Goal: Information Seeking & Learning: Learn about a topic

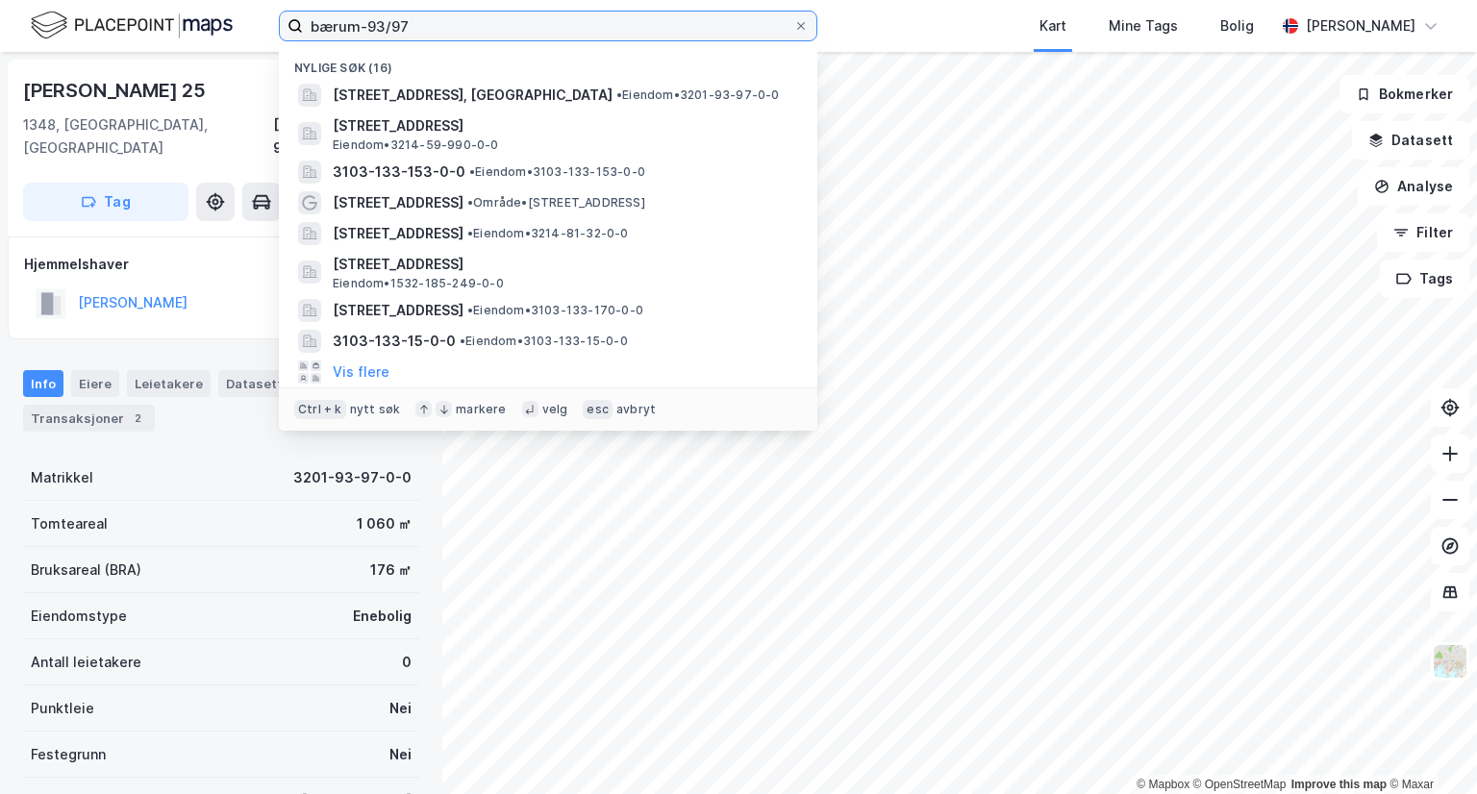
drag, startPoint x: 467, startPoint y: 12, endPoint x: 364, endPoint y: 15, distance: 102.9
click at [364, 15] on input "bærum-93/97" at bounding box center [548, 26] width 490 height 29
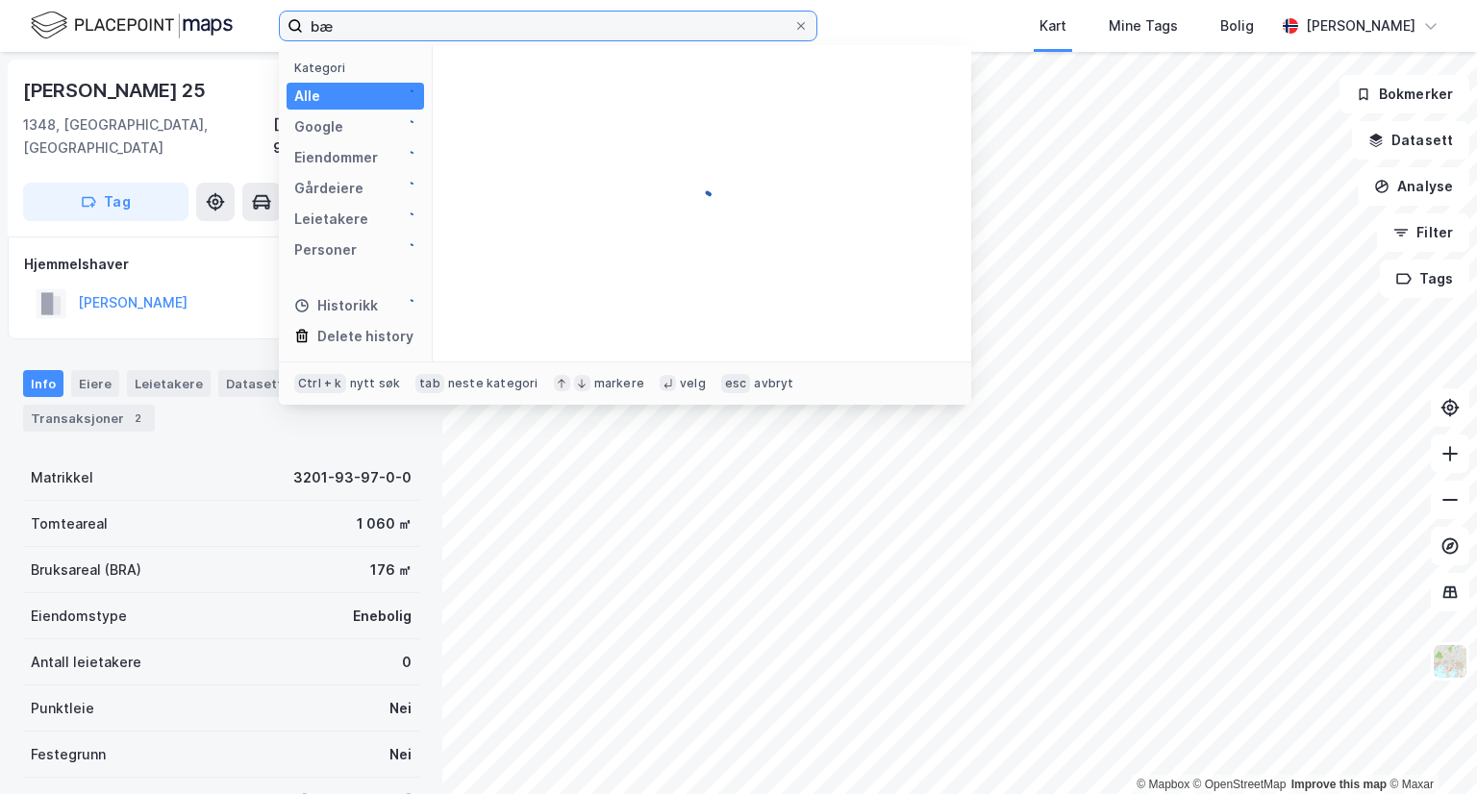
type input "b"
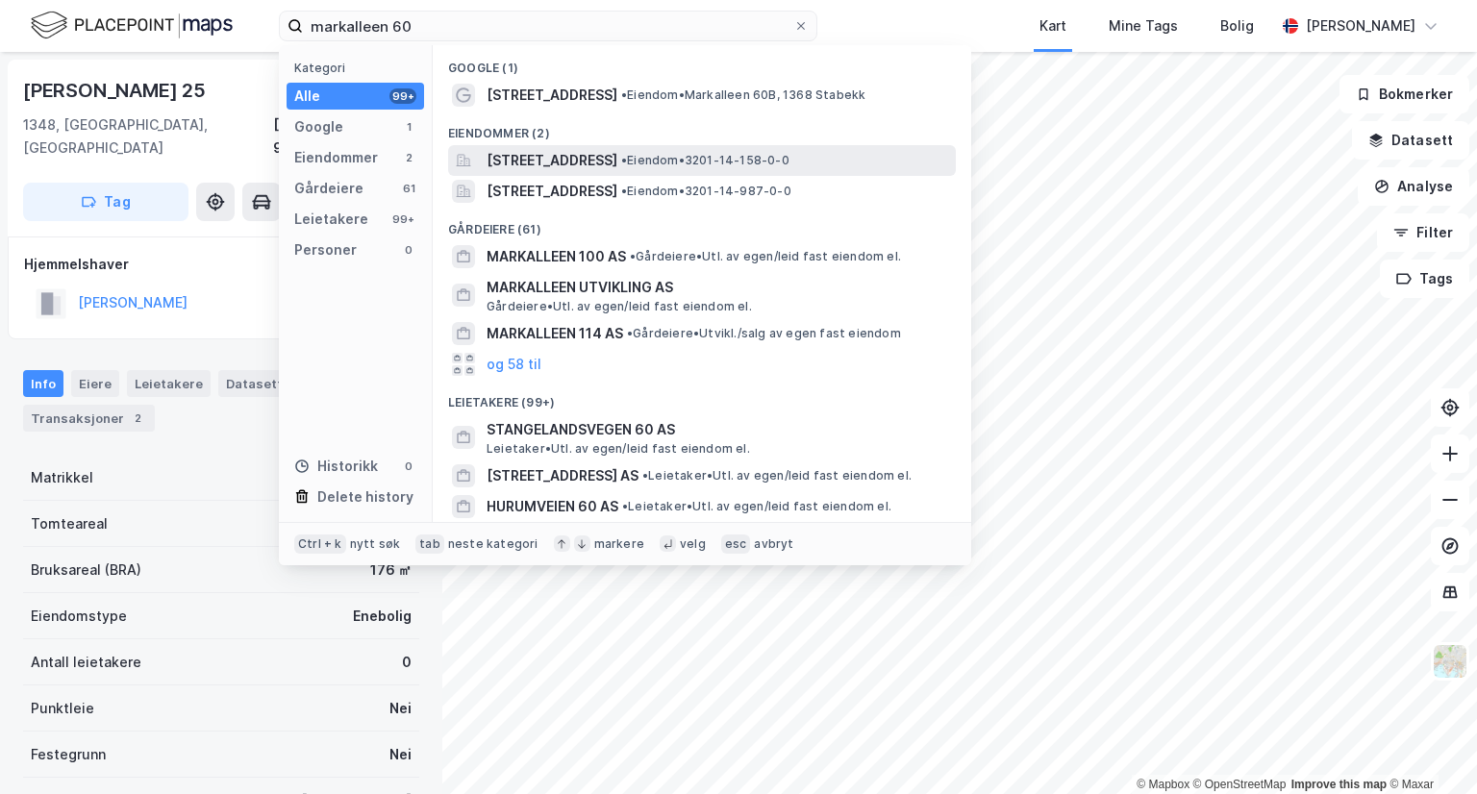
click at [617, 155] on span "[STREET_ADDRESS]" at bounding box center [551, 160] width 131 height 23
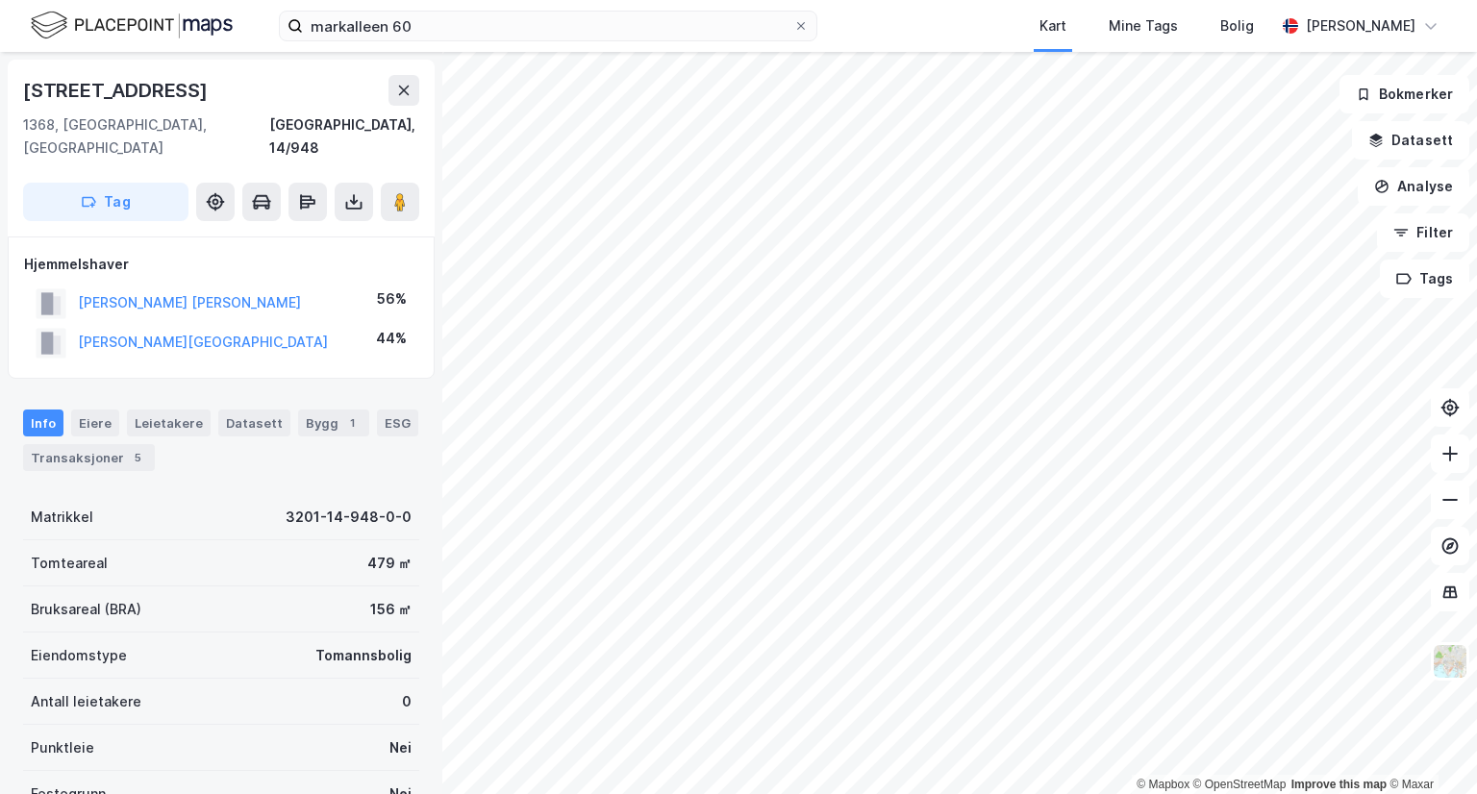
click at [1020, 793] on html "markalleen 60 Kart Mine Tags Bolig [PERSON_NAME] © Mapbox © OpenStreetMap Impro…" at bounding box center [738, 397] width 1477 height 794
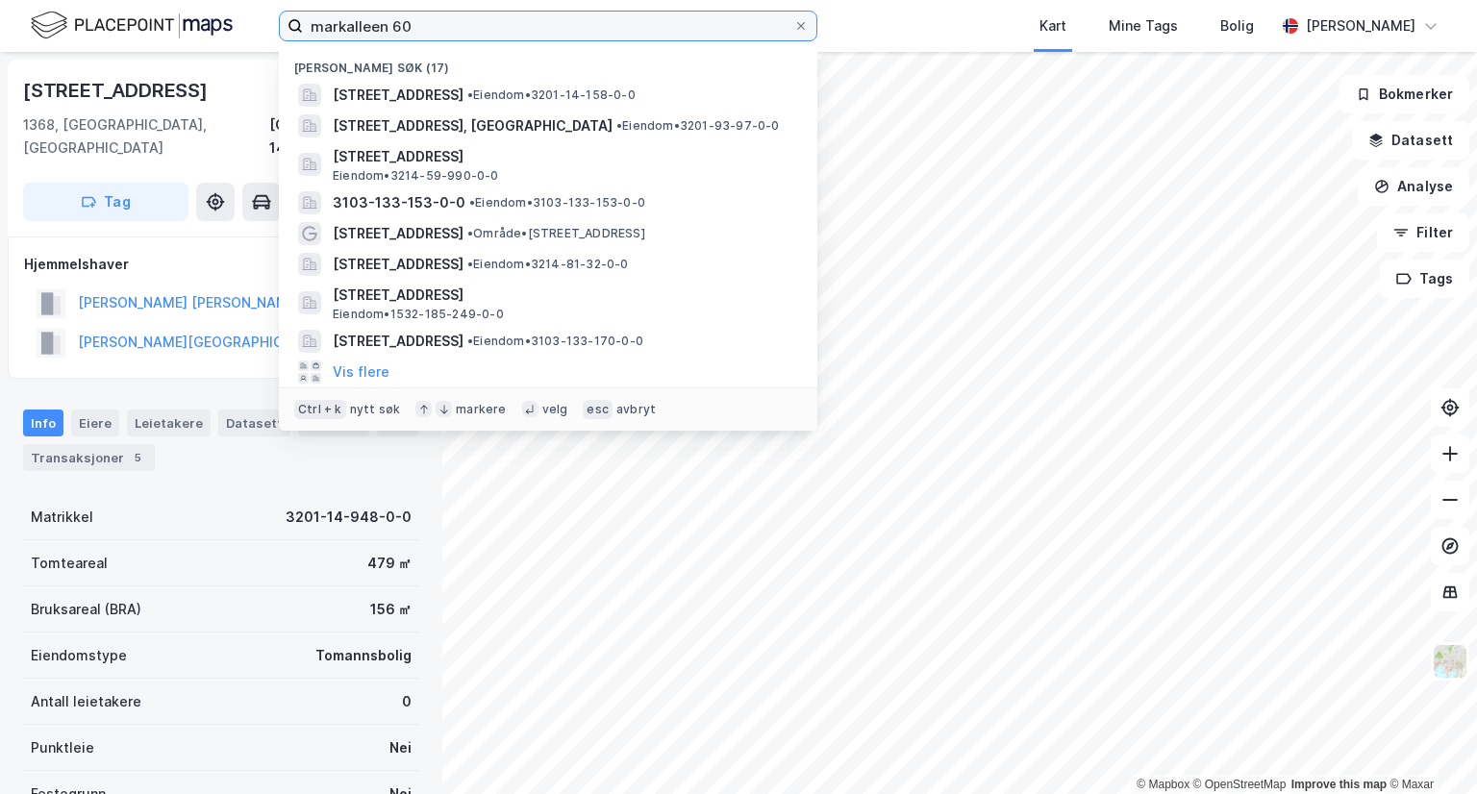
drag, startPoint x: 472, startPoint y: 16, endPoint x: 254, endPoint y: 2, distance: 218.7
click at [254, 2] on div "markalleen 60 Nylige søk (17) Markalleen 60A, 1368, STABEKK, BÆRUM • Eiendom • …" at bounding box center [738, 26] width 1477 height 52
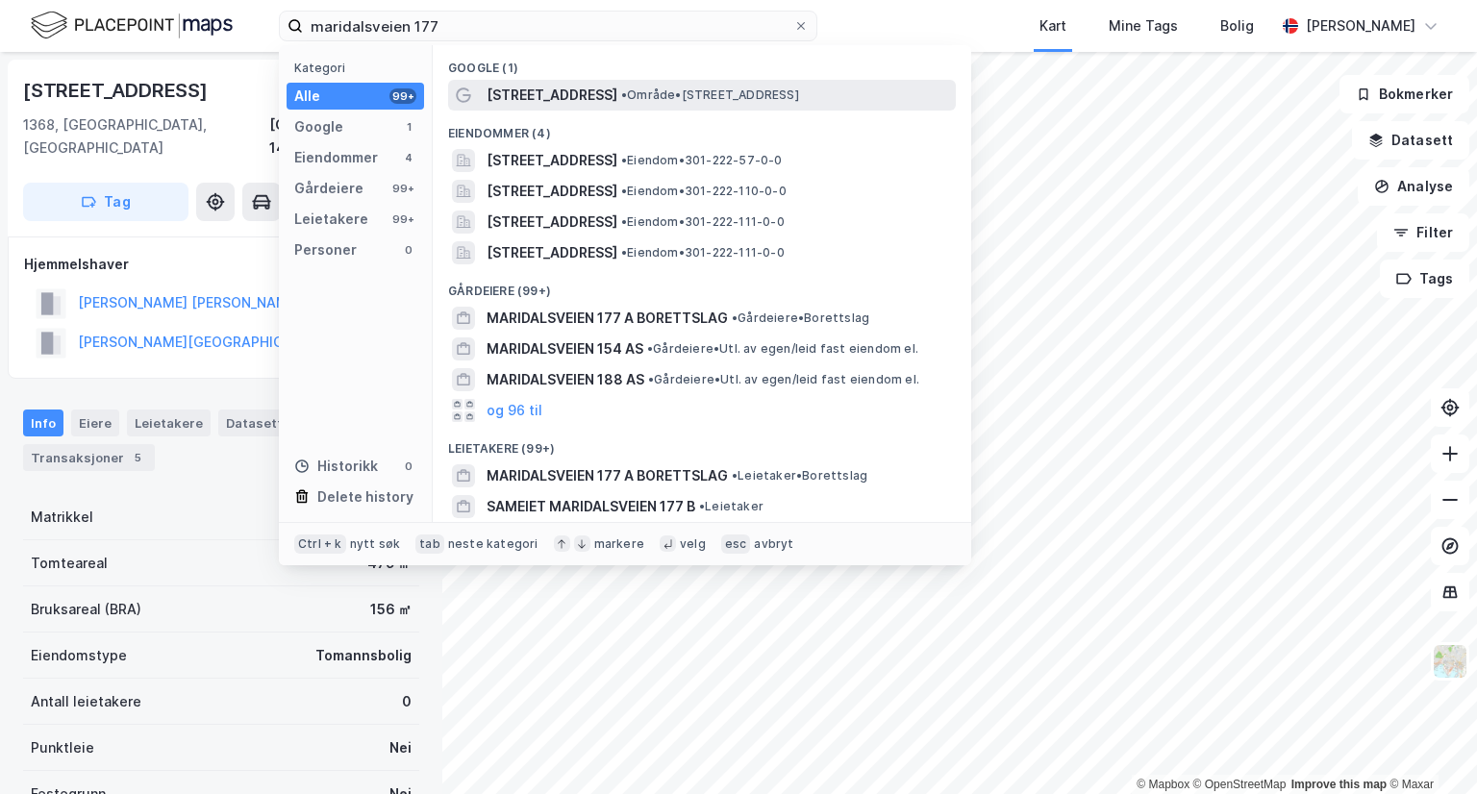
click at [758, 96] on span "• Område • [STREET_ADDRESS]" at bounding box center [710, 94] width 178 height 15
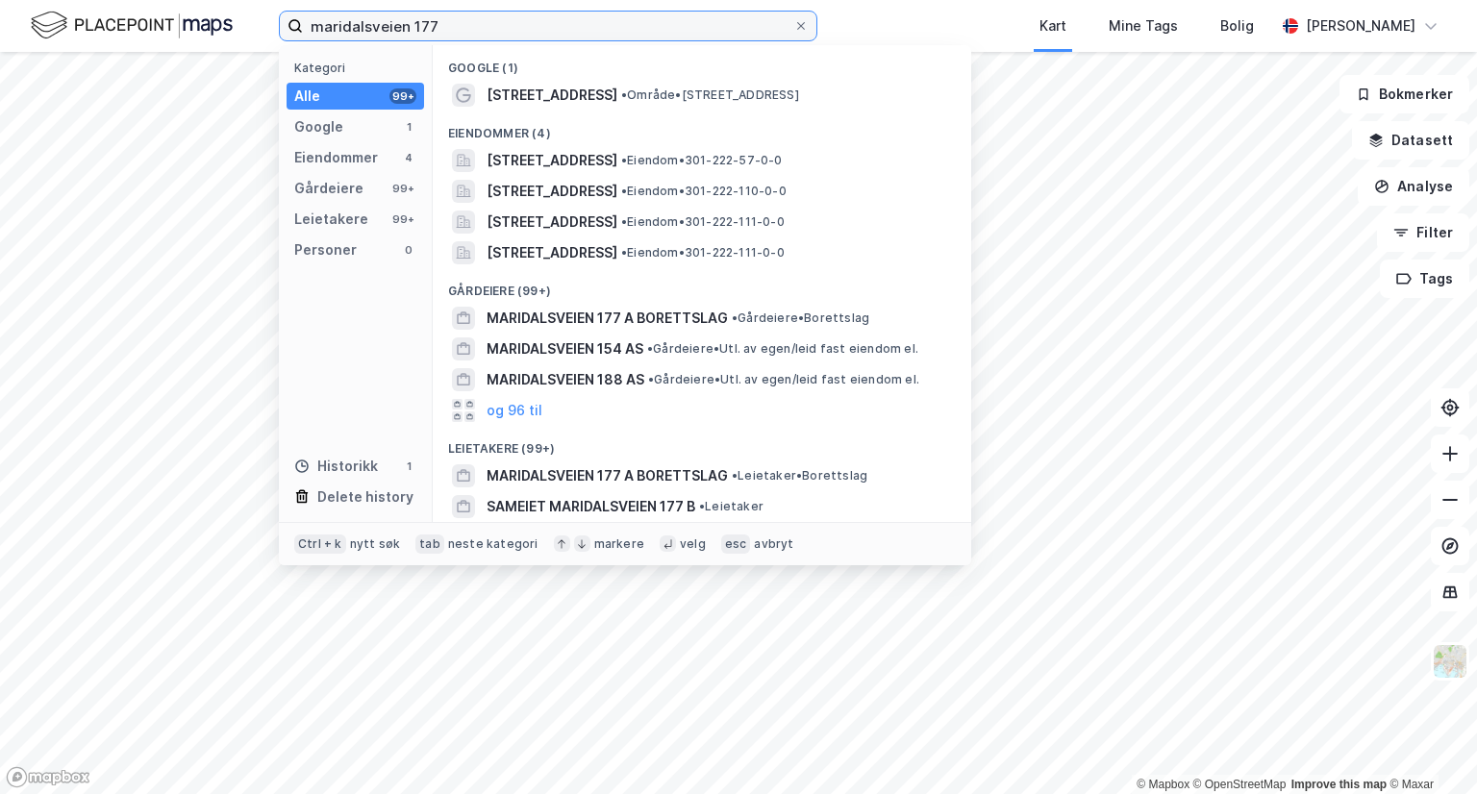
drag, startPoint x: 461, startPoint y: 12, endPoint x: 273, endPoint y: 4, distance: 187.7
click at [273, 4] on div "maridalsveien 177 Kategori Alle 99+ Google 1 Eiendommer 4 Gårdeiere 99+ Leietak…" at bounding box center [738, 26] width 1477 height 52
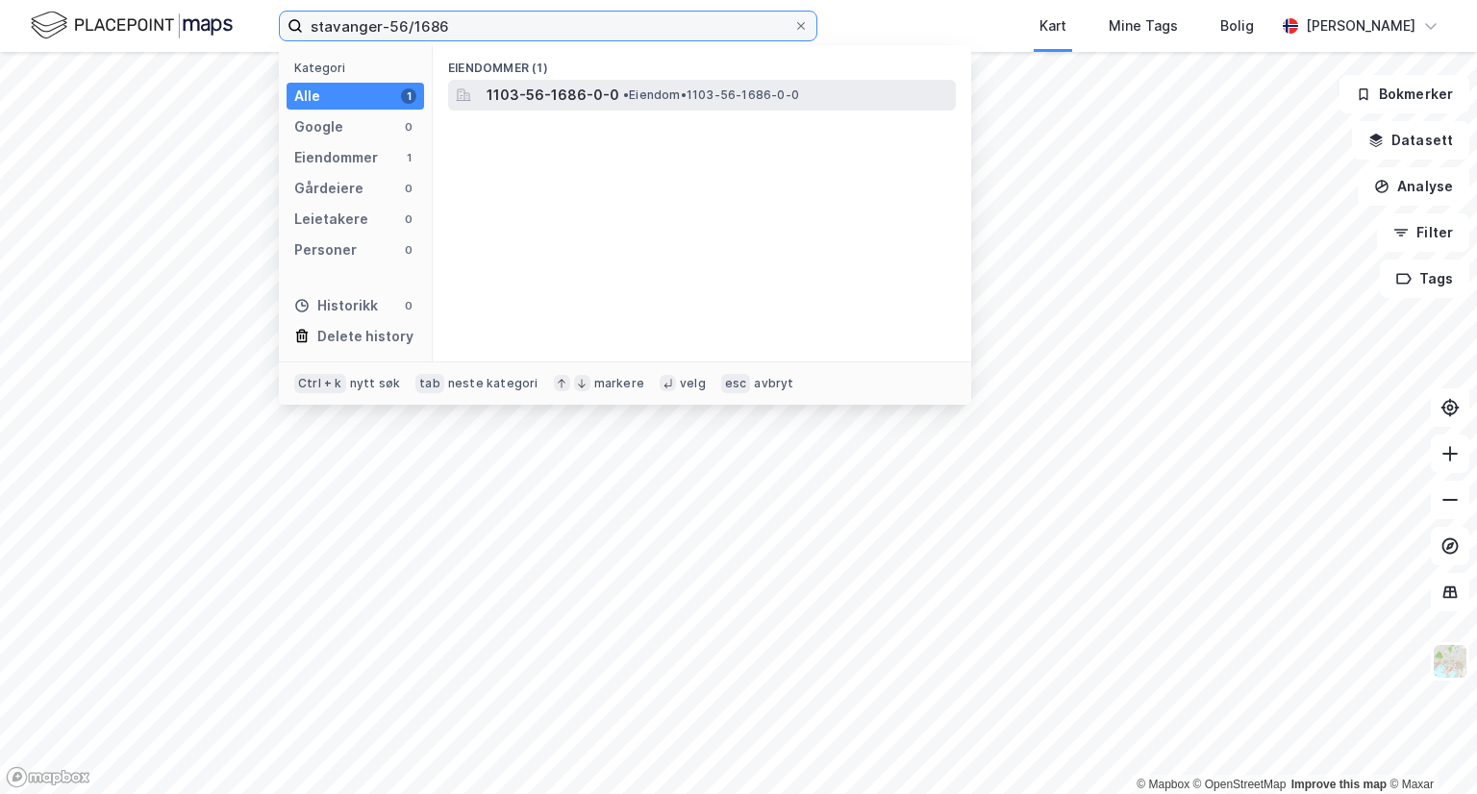
type input "stavanger-56/1686"
click at [585, 97] on span "1103-56-1686-0-0" at bounding box center [552, 95] width 133 height 23
